Goal: Task Accomplishment & Management: Manage account settings

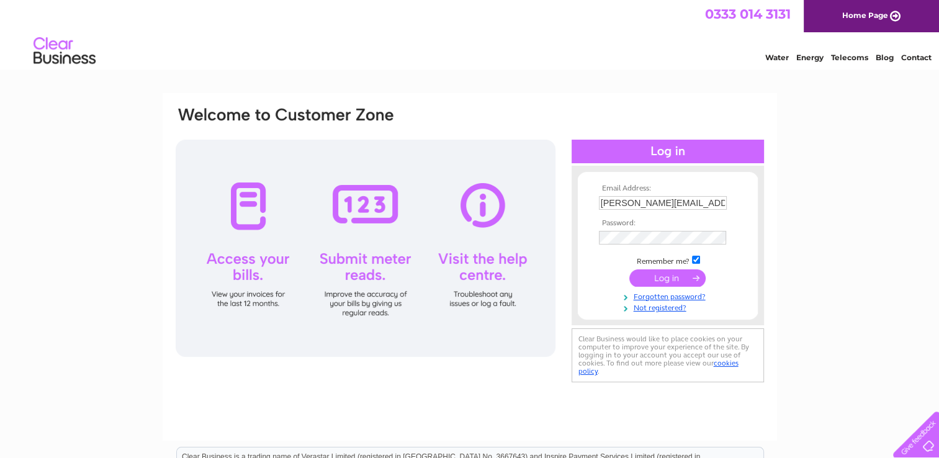
click at [708, 205] on input "[PERSON_NAME][EMAIL_ADDRESS][DOMAIN_NAME]" at bounding box center [663, 203] width 128 height 14
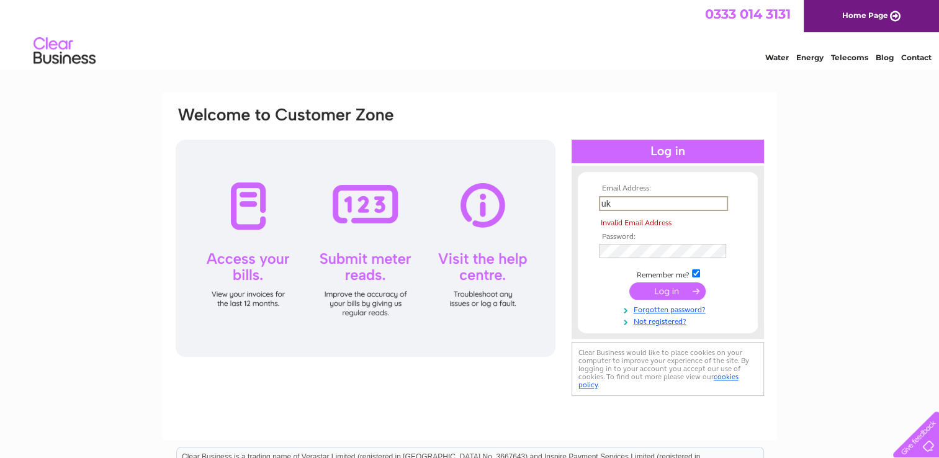
type input "k"
click at [708, 205] on input "cjautosportltd" at bounding box center [663, 203] width 129 height 15
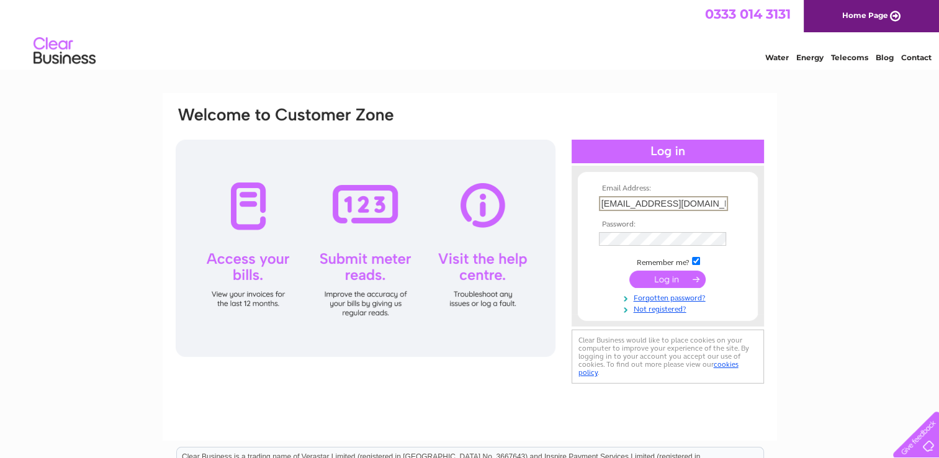
type input "[EMAIL_ADDRESS][DOMAIN_NAME]"
click at [615, 268] on td at bounding box center [668, 279] width 144 height 24
click at [661, 276] on input "submit" at bounding box center [668, 277] width 76 height 17
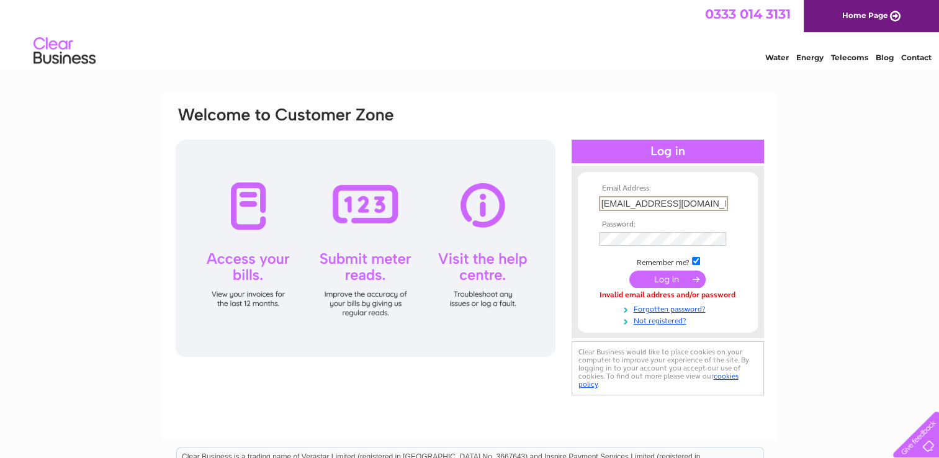
click at [645, 201] on input "[EMAIL_ADDRESS][DOMAIN_NAME]" at bounding box center [663, 203] width 129 height 15
